Goal: Information Seeking & Learning: Learn about a topic

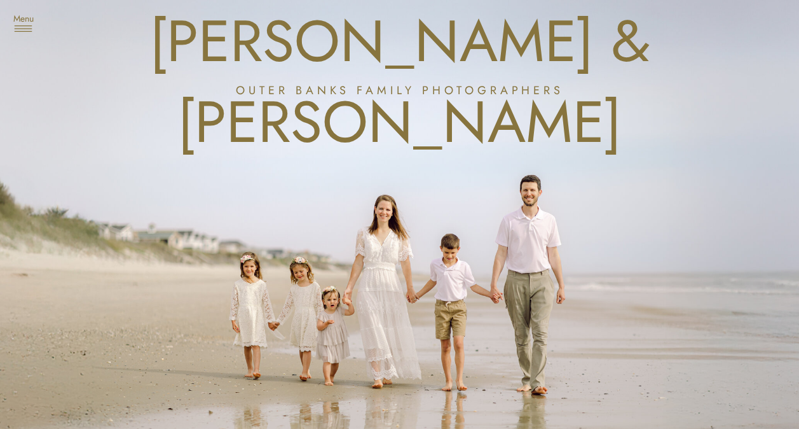
drag, startPoint x: 70, startPoint y: 328, endPoint x: 69, endPoint y: 59, distance: 269.6
click at [24, 21] on h3 "Menu" at bounding box center [24, 19] width 32 height 13
click at [62, 102] on nav "About us" at bounding box center [66, 98] width 76 height 13
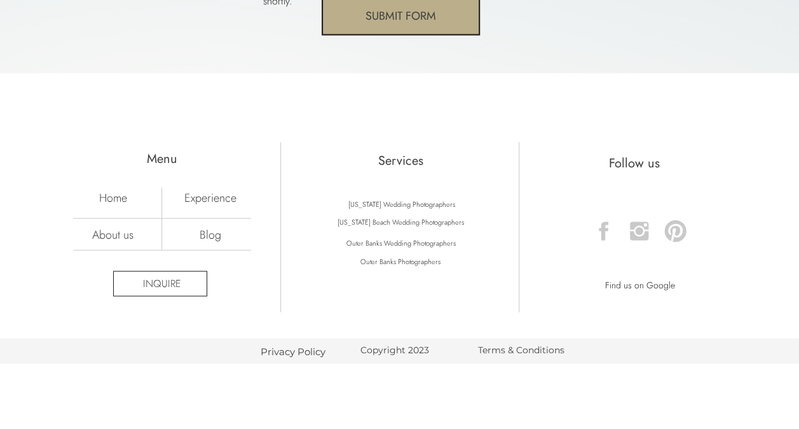
scroll to position [3752, 0]
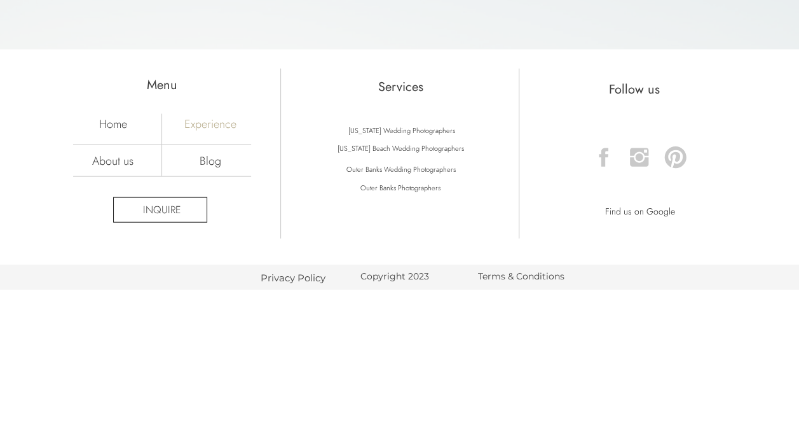
click at [189, 123] on nav "Experience" at bounding box center [210, 123] width 89 height 14
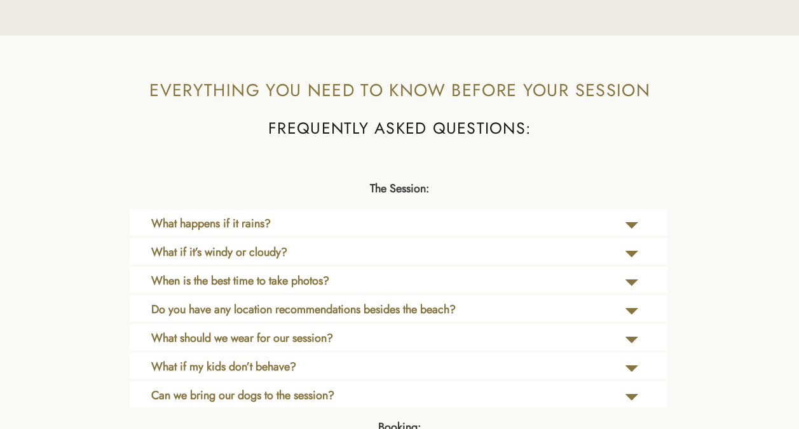
scroll to position [2671, 0]
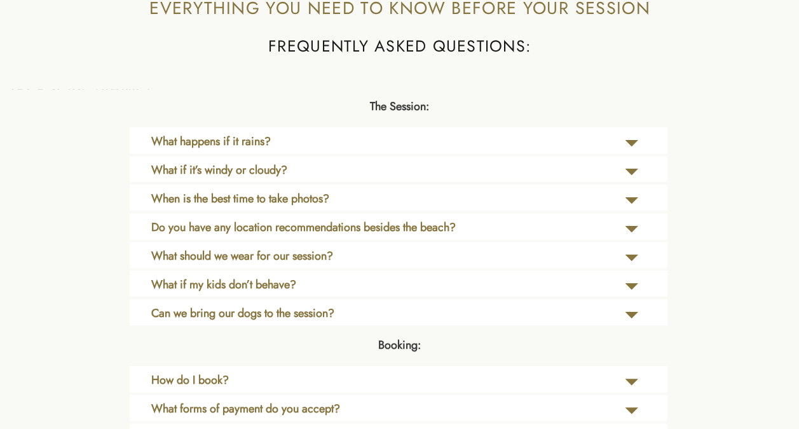
click at [186, 146] on b "What happens if it rains?" at bounding box center [211, 141] width 120 height 17
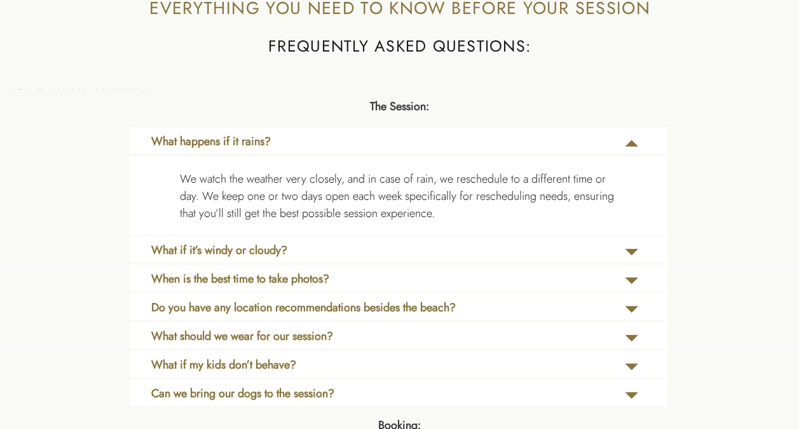
click at [186, 146] on b "What happens if it rains?" at bounding box center [211, 141] width 120 height 17
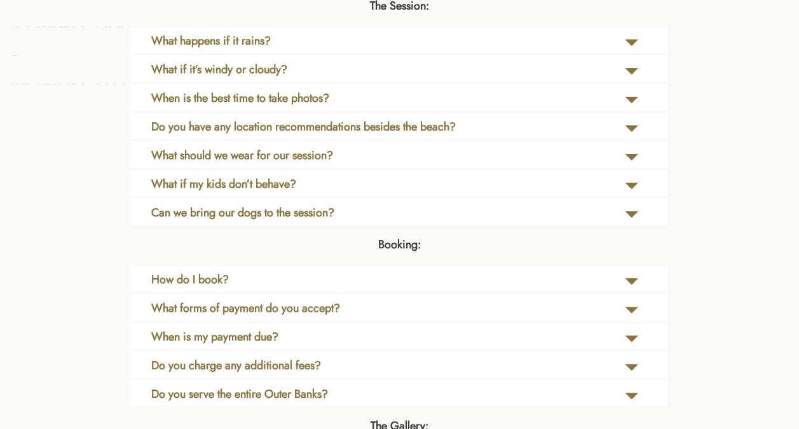
scroll to position [2798, 0]
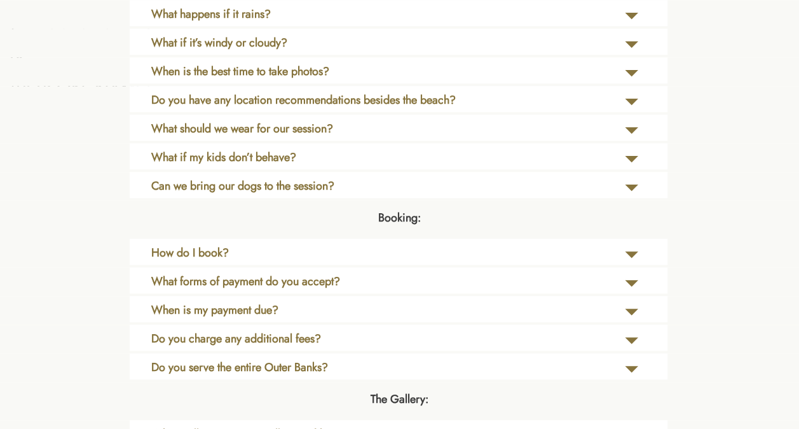
click at [241, 75] on b "When is the best time to take photos?" at bounding box center [240, 71] width 178 height 17
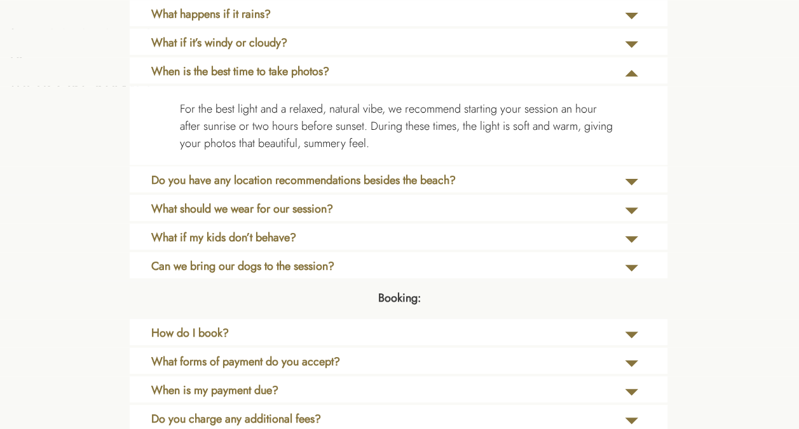
click at [244, 69] on b "When is the best time to take photos?" at bounding box center [240, 71] width 178 height 17
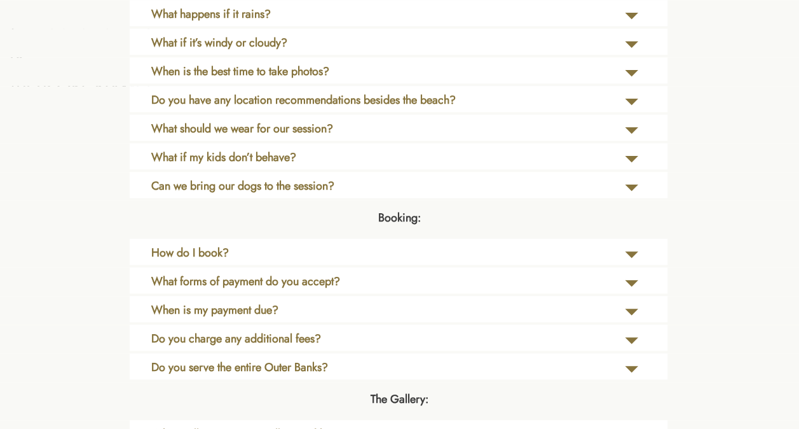
click at [202, 95] on b "Do you have any location recommendations besides the beach?" at bounding box center [303, 100] width 305 height 17
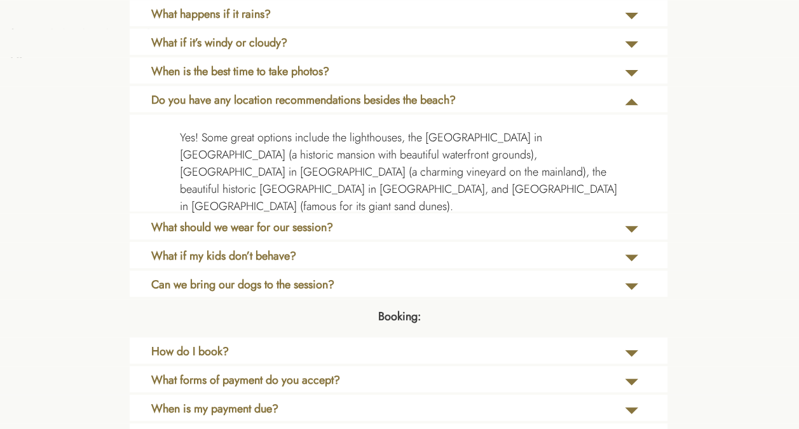
click at [202, 95] on b "Do you have any location recommendations besides the beach?" at bounding box center [303, 100] width 305 height 17
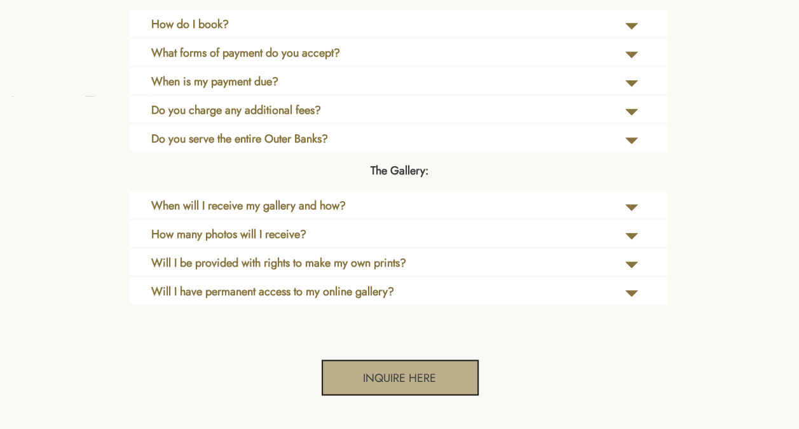
scroll to position [3053, 0]
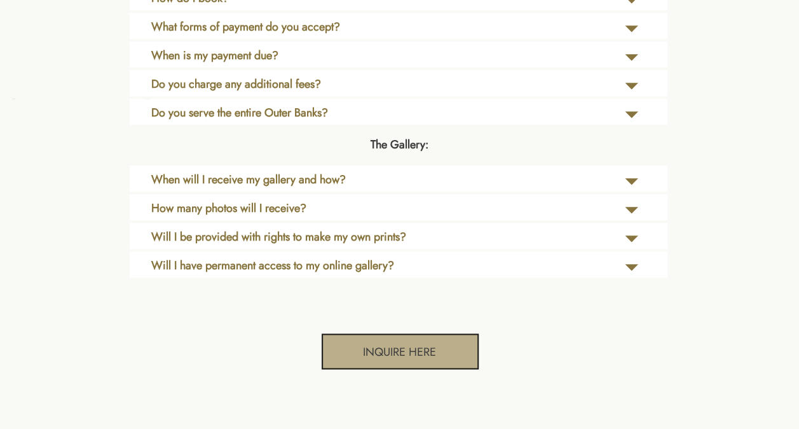
click at [273, 25] on b "What forms of payment do you accept?" at bounding box center [245, 26] width 189 height 17
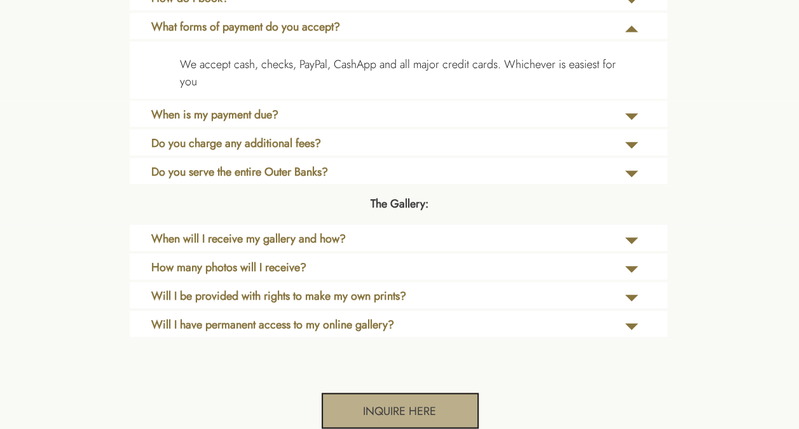
click at [273, 25] on b "What forms of payment do you accept?" at bounding box center [245, 26] width 189 height 17
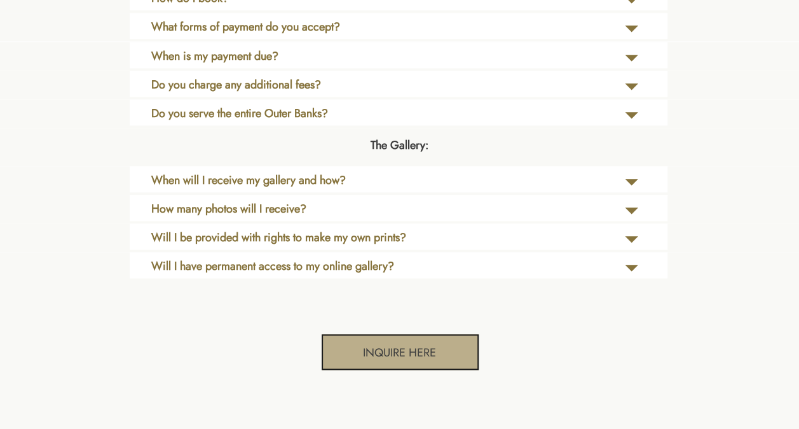
click at [239, 52] on b "When is my payment due?" at bounding box center [214, 56] width 127 height 17
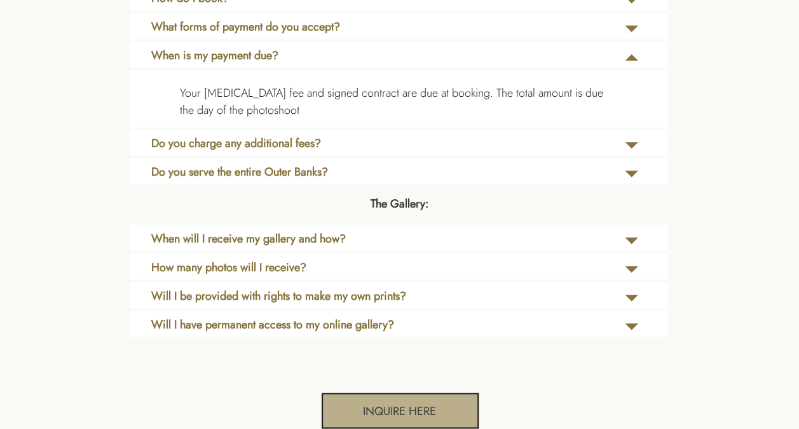
click at [239, 52] on b "When is my payment due?" at bounding box center [214, 55] width 127 height 17
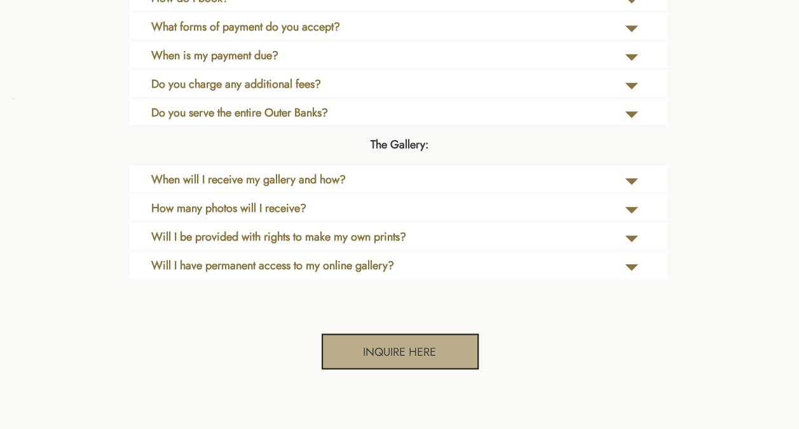
click at [238, 85] on b "Do you charge any additional fees?" at bounding box center [236, 84] width 170 height 17
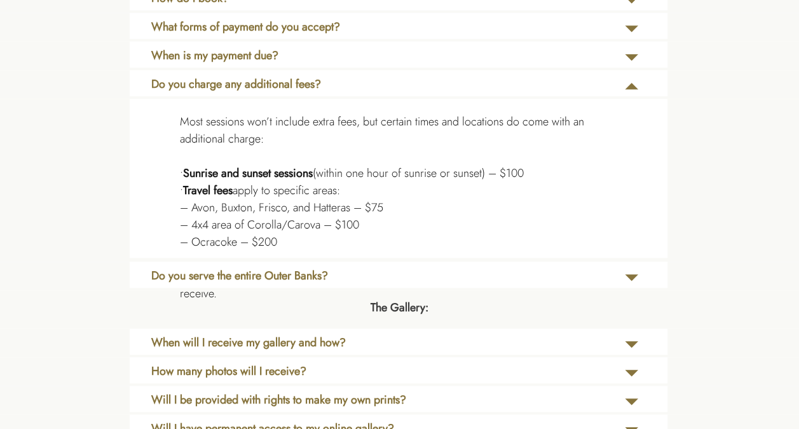
click at [238, 82] on b "Do you charge any additional fees?" at bounding box center [236, 84] width 170 height 17
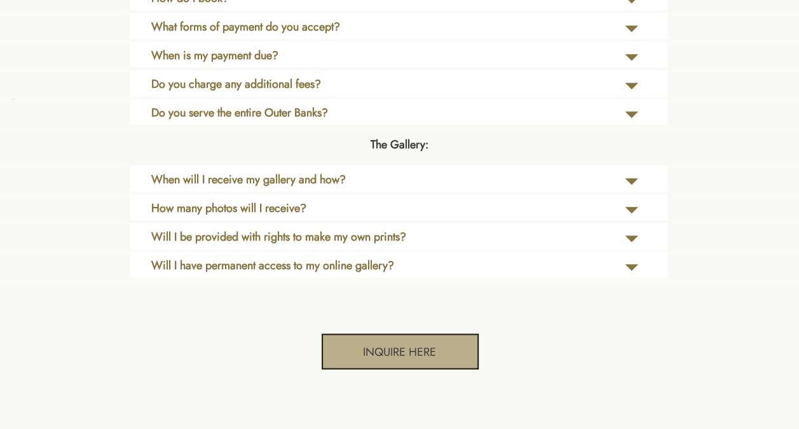
click at [186, 113] on b "Do you serve the entire Outer Banks?" at bounding box center [239, 112] width 177 height 17
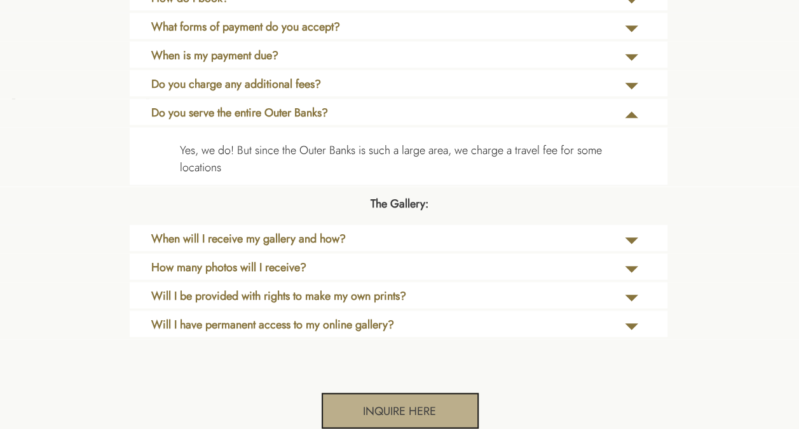
click at [186, 113] on b "Do you serve the entire Outer Banks?" at bounding box center [239, 112] width 177 height 17
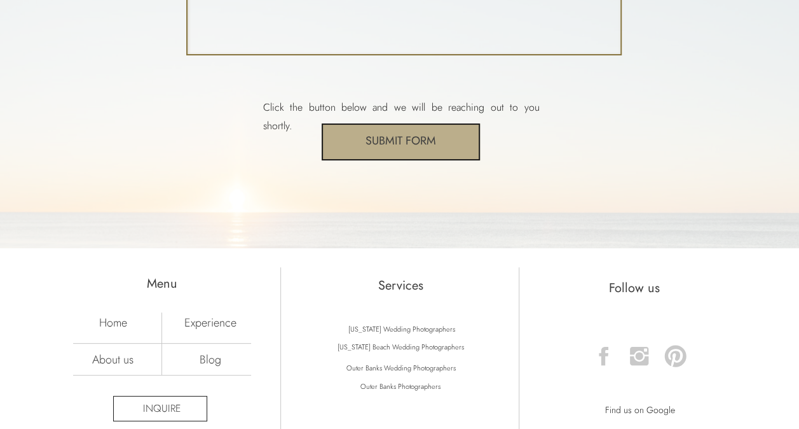
scroll to position [5088, 0]
